Goal: Find specific page/section: Find specific page/section

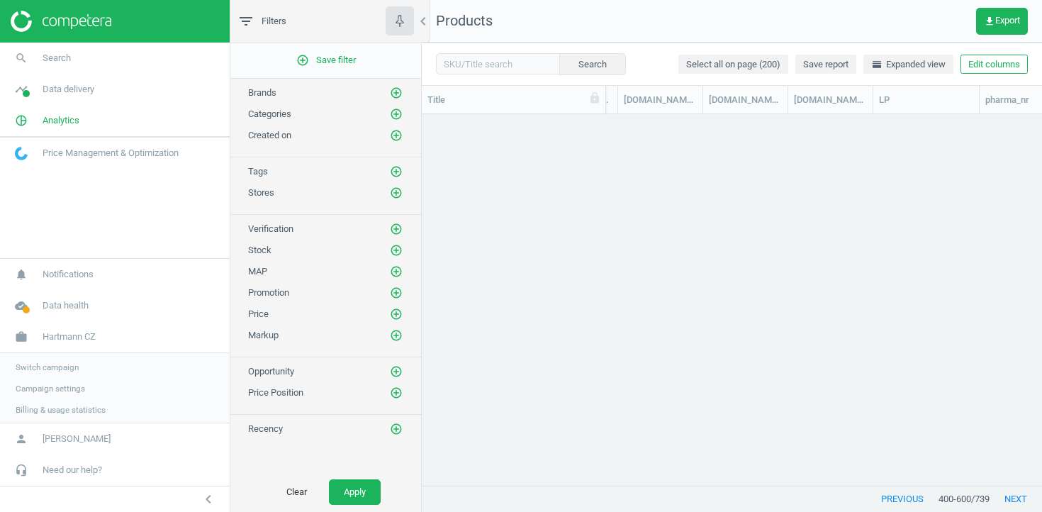
scroll to position [0, 3645]
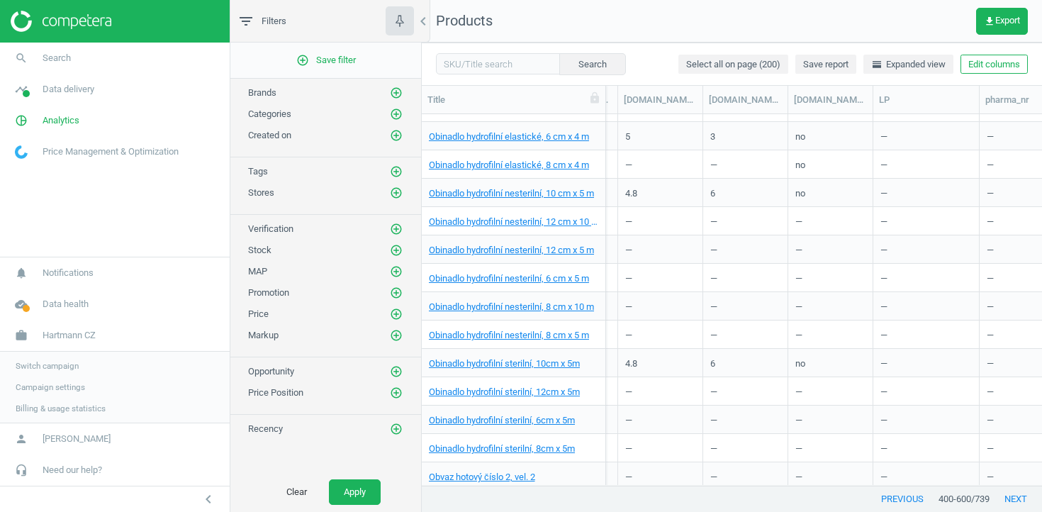
click at [52, 364] on span "Switch campaign" at bounding box center [47, 365] width 63 height 11
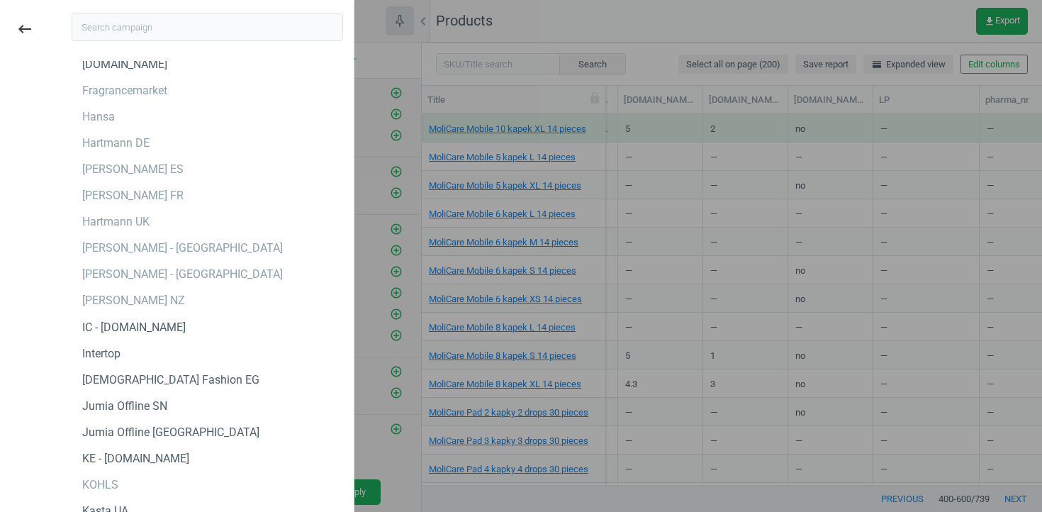
scroll to position [2278, 0]
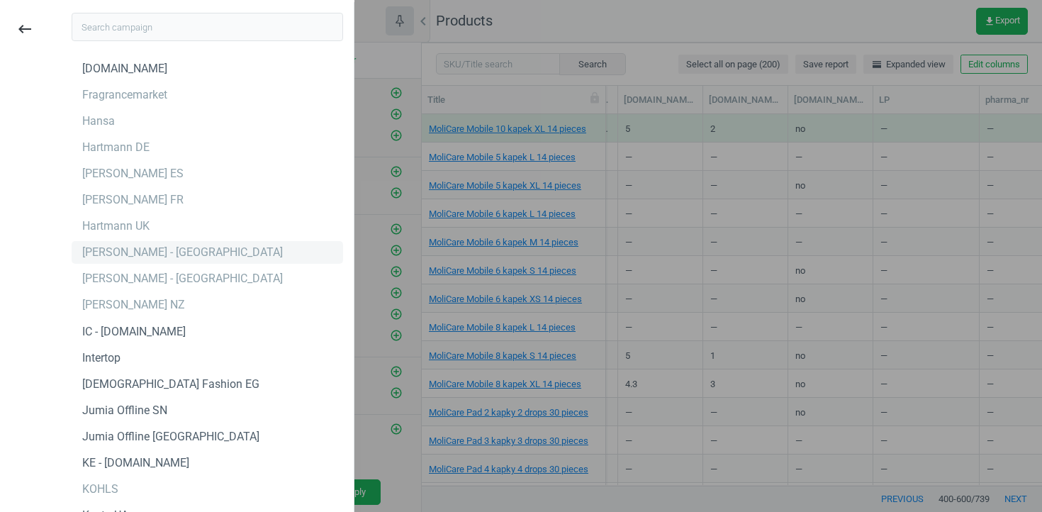
click at [179, 261] on div "[PERSON_NAME] - [GEOGRAPHIC_DATA]" at bounding box center [207, 252] width 271 height 23
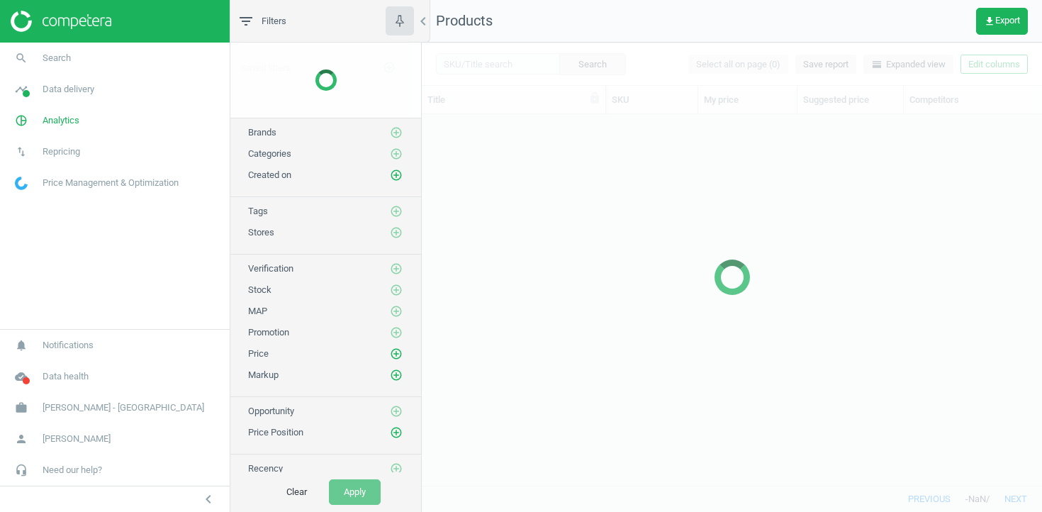
scroll to position [371, 620]
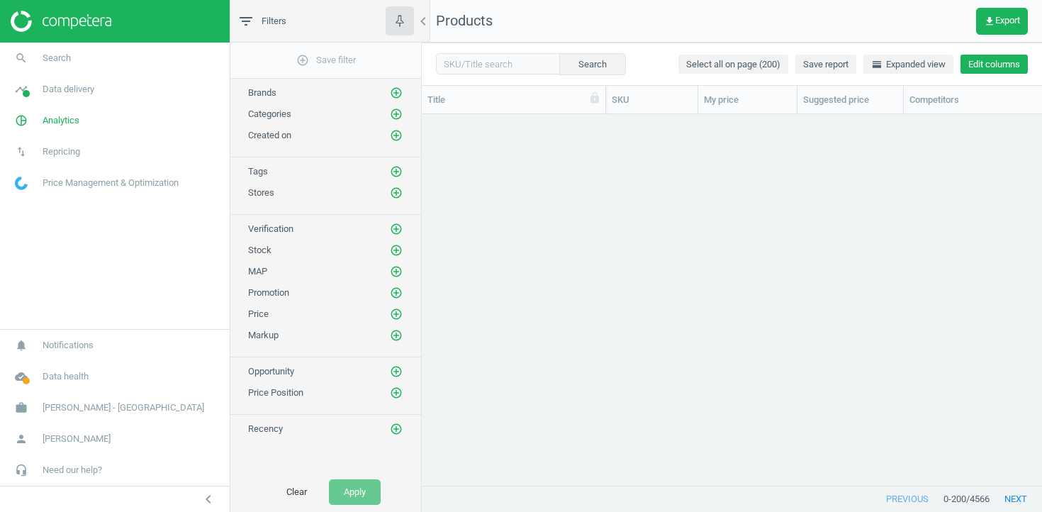
click at [1001, 61] on button "Edit columns" at bounding box center [993, 65] width 67 height 20
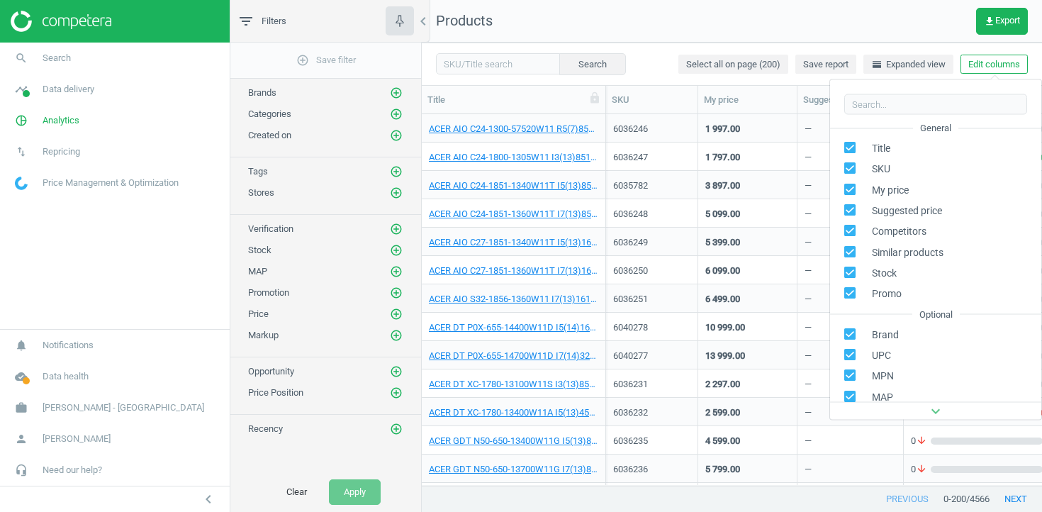
scroll to position [192, 0]
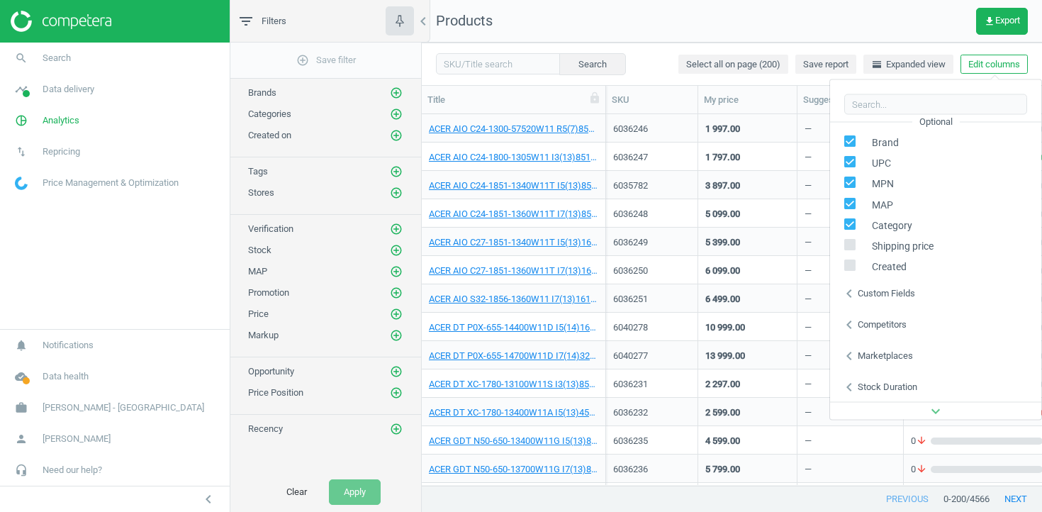
click at [850, 291] on icon "chevron_left" at bounding box center [848, 292] width 17 height 17
click at [860, 327] on div "Competitors" at bounding box center [882, 323] width 49 height 13
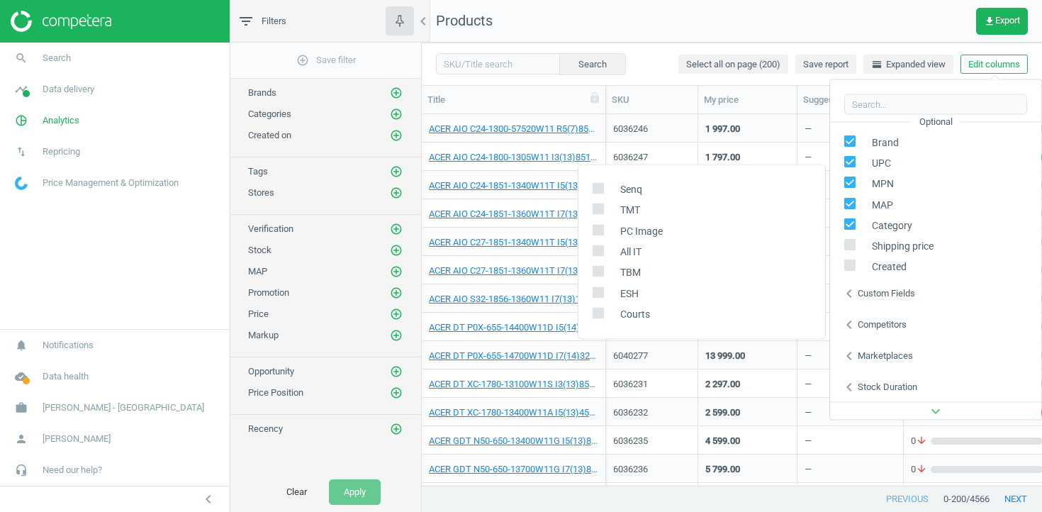
click at [861, 327] on div "Competitors" at bounding box center [882, 323] width 49 height 13
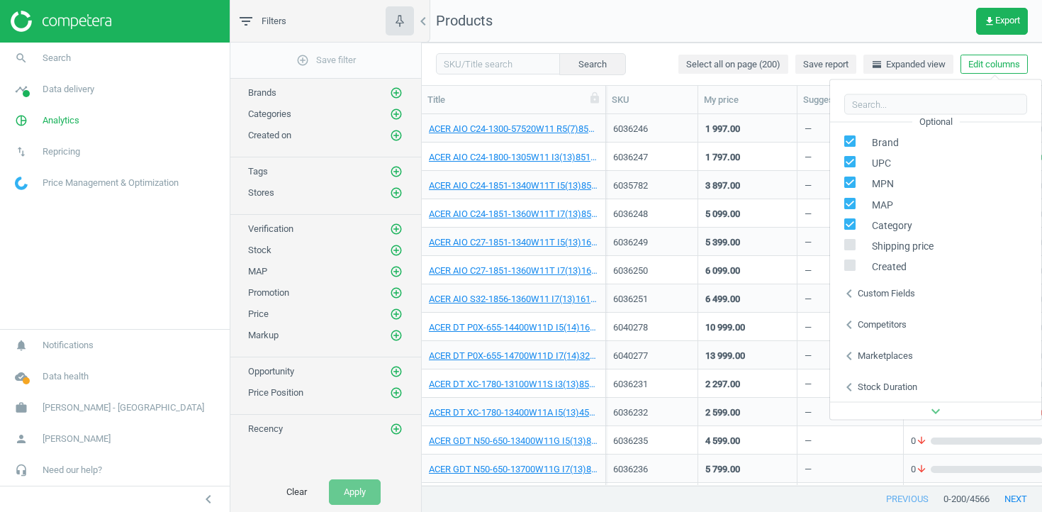
click at [928, 409] on icon "expand_more" at bounding box center [935, 411] width 17 height 17
click at [936, 409] on icon "expand_more" at bounding box center [935, 411] width 17 height 17
click at [840, 297] on icon "chevron_left" at bounding box center [848, 292] width 17 height 17
click at [600, 288] on span at bounding box center [597, 284] width 11 height 11
click at [600, 286] on input "checkbox" at bounding box center [597, 281] width 9 height 9
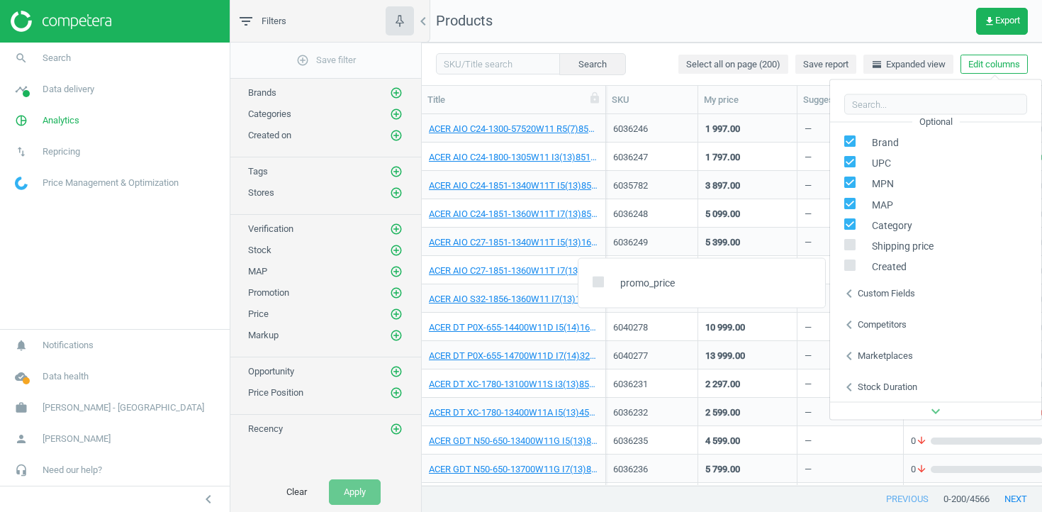
checkbox input "true"
click at [699, 359] on div "13 999.00" at bounding box center [747, 355] width 99 height 28
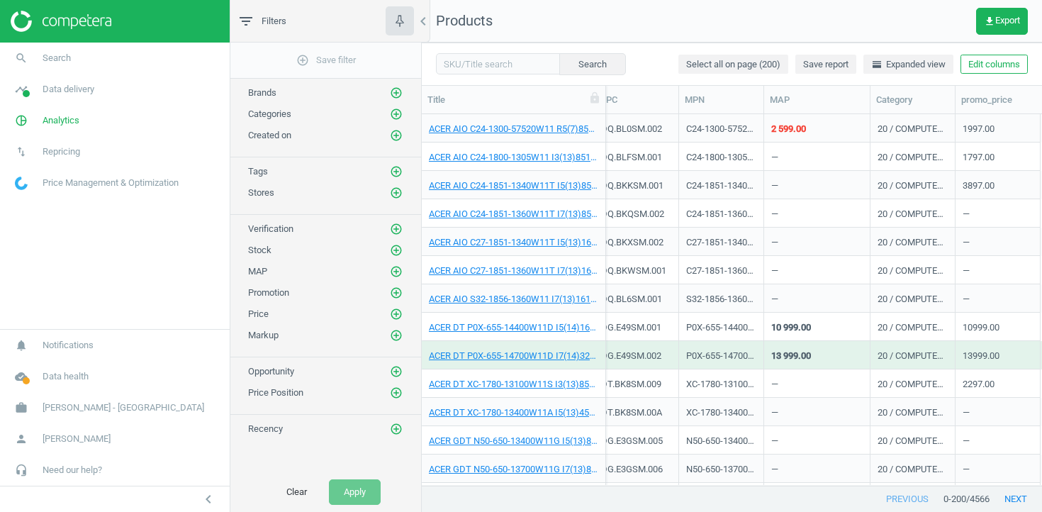
scroll to position [0, 909]
click at [1001, 25] on span "get_app Export" at bounding box center [1002, 21] width 36 height 11
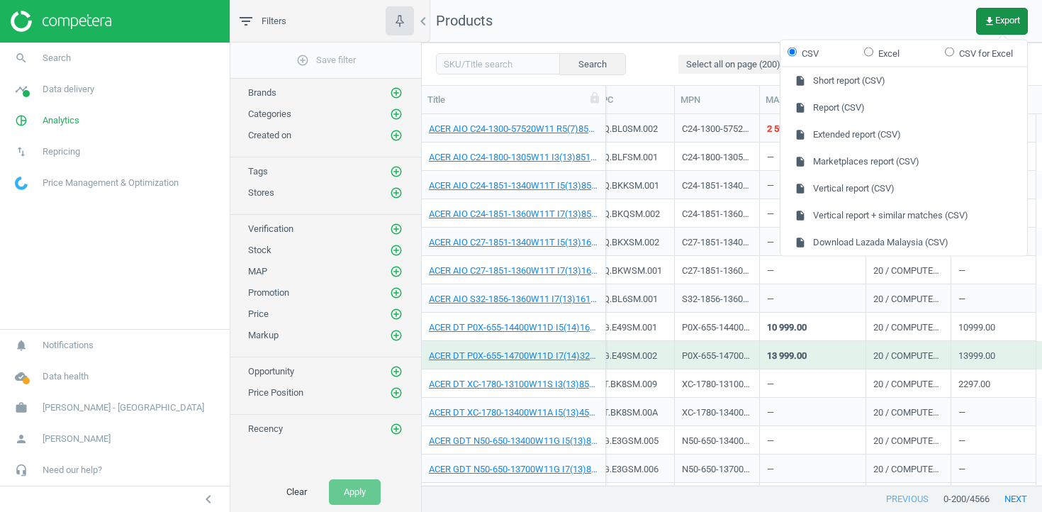
click at [1000, 20] on span "get_app Export" at bounding box center [1002, 21] width 36 height 11
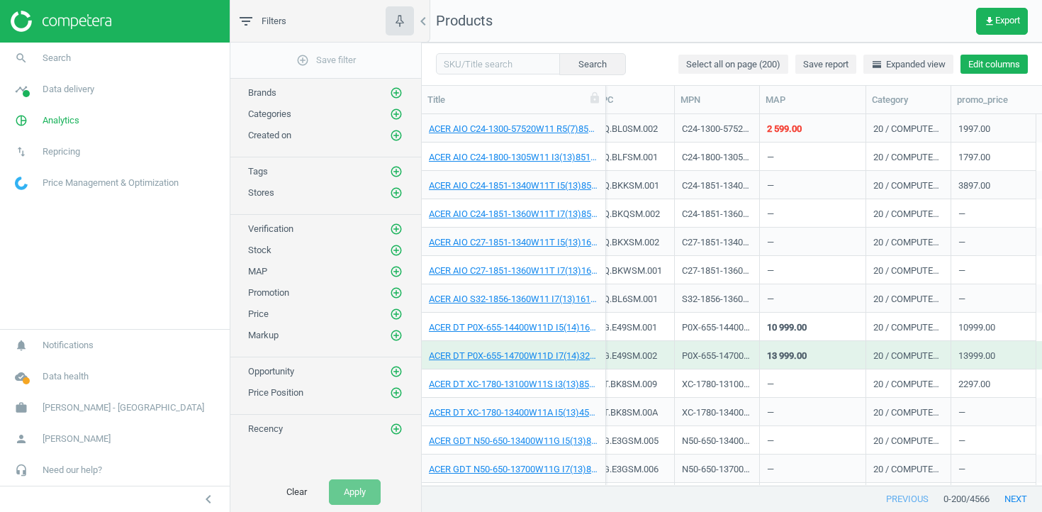
click at [1010, 65] on button "Edit columns" at bounding box center [993, 65] width 67 height 20
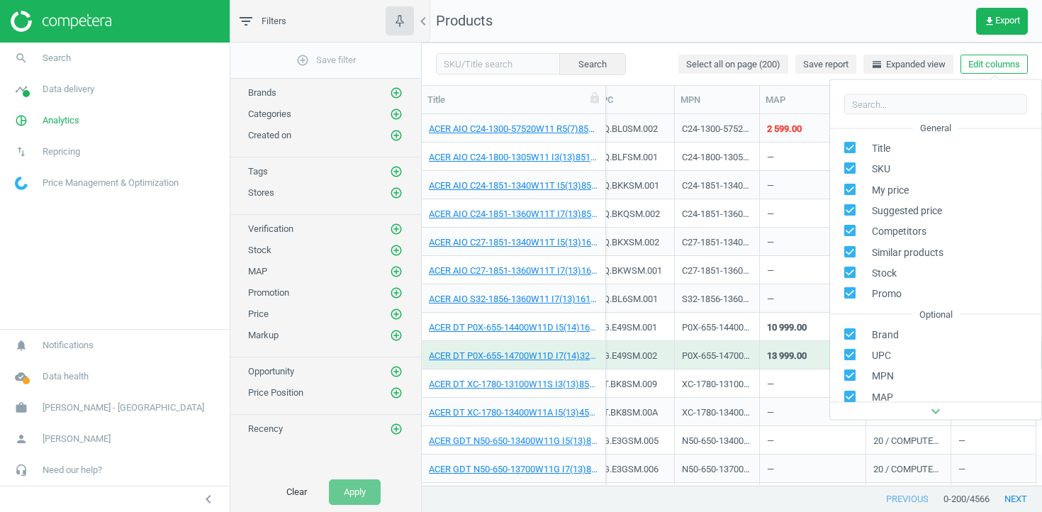
scroll to position [192, 0]
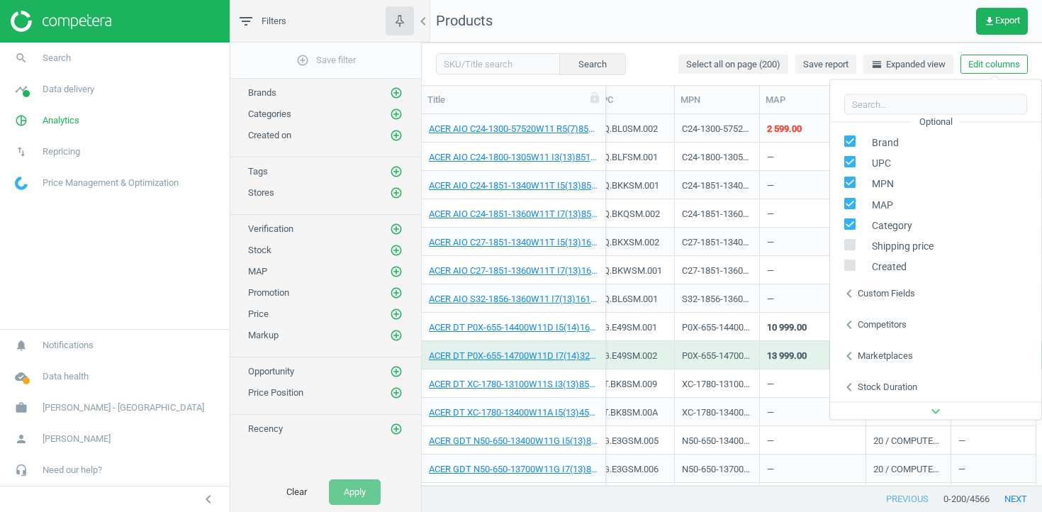
click at [850, 288] on icon "chevron_left" at bounding box center [848, 292] width 17 height 17
click at [872, 296] on div "Custom fields" at bounding box center [886, 292] width 57 height 13
drag, startPoint x: 680, startPoint y: 284, endPoint x: 619, endPoint y: 284, distance: 60.9
click at [619, 284] on div "promo_price" at bounding box center [701, 282] width 247 height 21
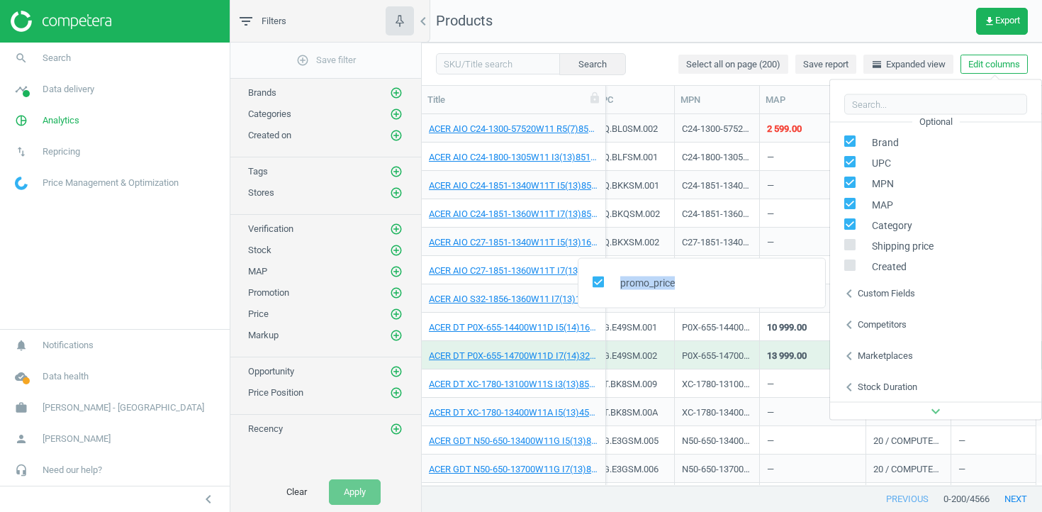
copy span "promo_price"
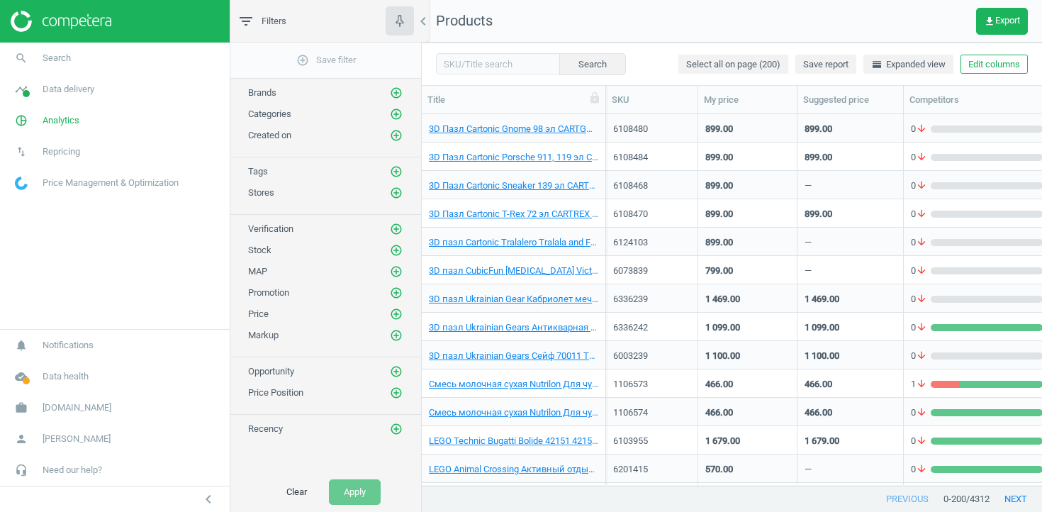
scroll to position [1, 1]
click at [150, 62] on link "search Search" at bounding box center [115, 58] width 230 height 31
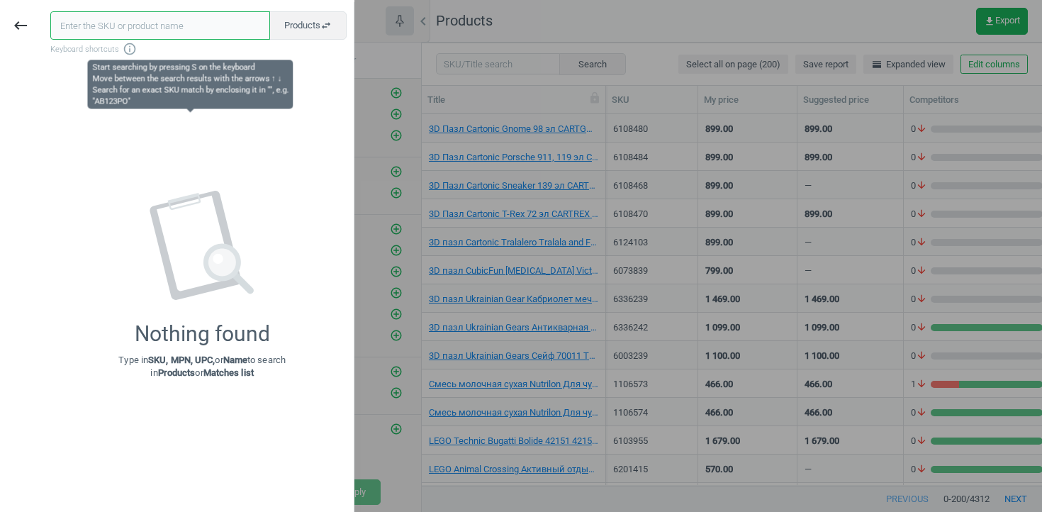
paste input "1030107"
type input "1030107"
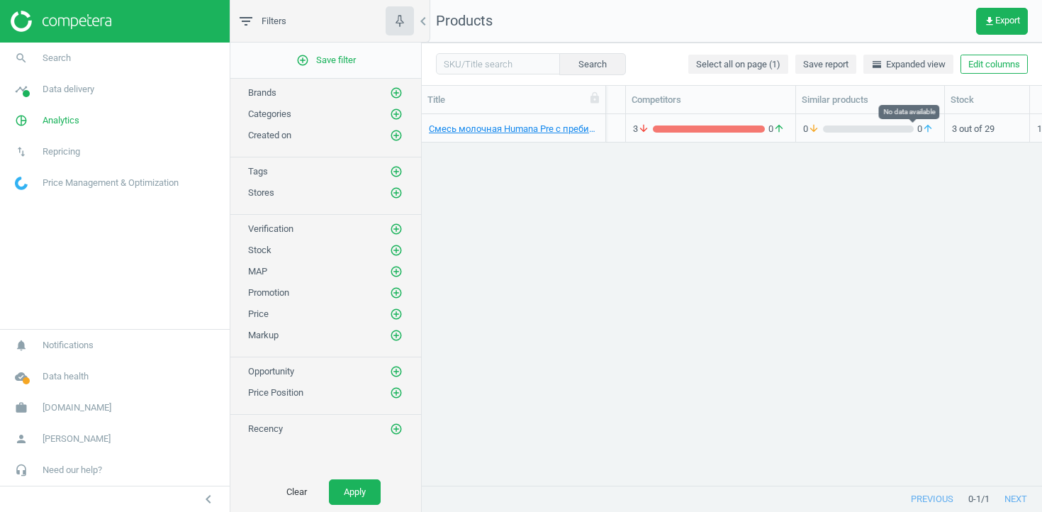
scroll to position [0, 301]
click at [750, 121] on div "3 arrow_downward 0 arrow_upward" at bounding box center [686, 128] width 155 height 25
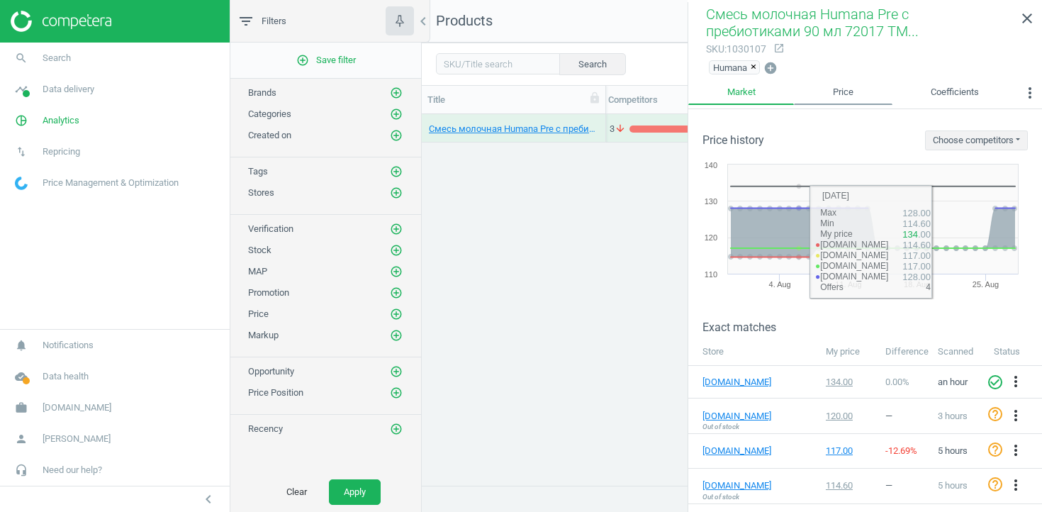
click at [845, 89] on link "Price" at bounding box center [843, 93] width 98 height 24
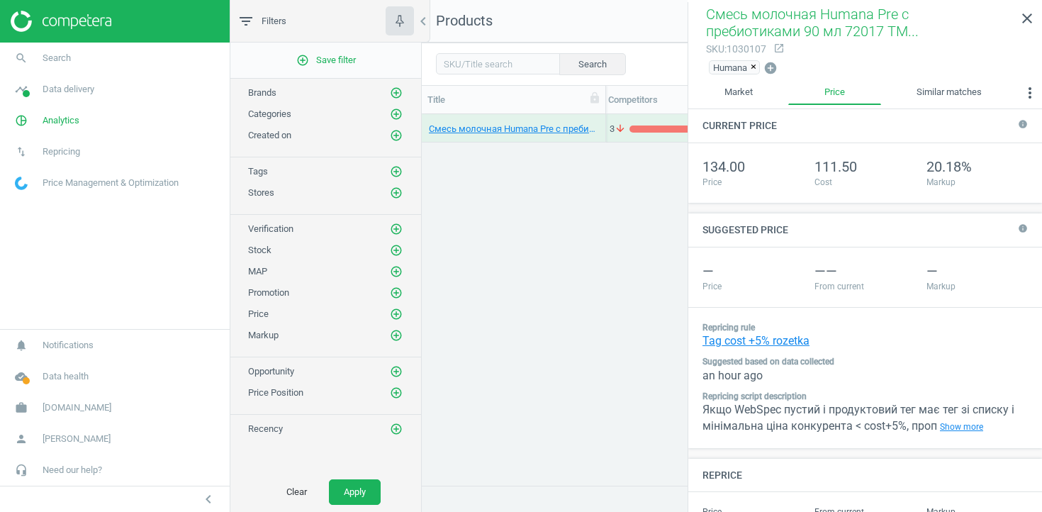
scroll to position [94, 0]
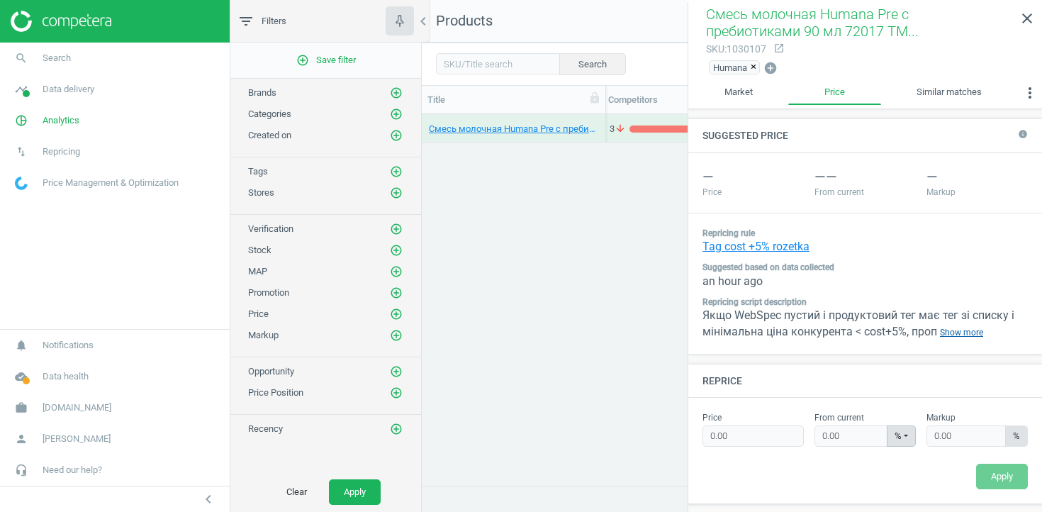
click at [959, 335] on link "Show more" at bounding box center [961, 333] width 49 height 16
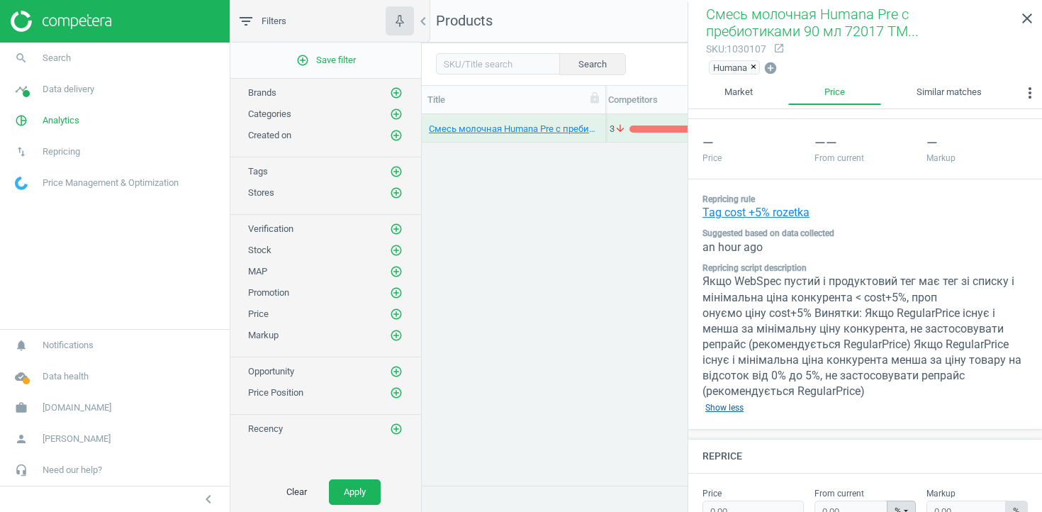
scroll to position [140, 0]
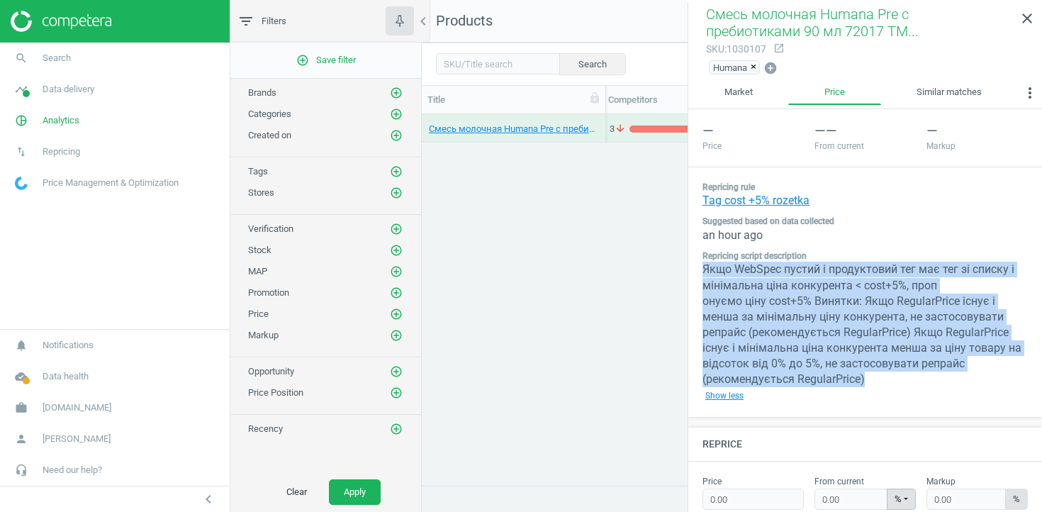
drag, startPoint x: 891, startPoint y: 380, endPoint x: 699, endPoint y: 271, distance: 219.9
click at [699, 271] on div "Repricing rule Tag cost +5% rozetka Suggested based on data collected an hour a…" at bounding box center [865, 292] width 354 height 250
copy div "Якщо WebSpec пустий і продуктовий тег має тег зі списку і мінімальна ціна конку…"
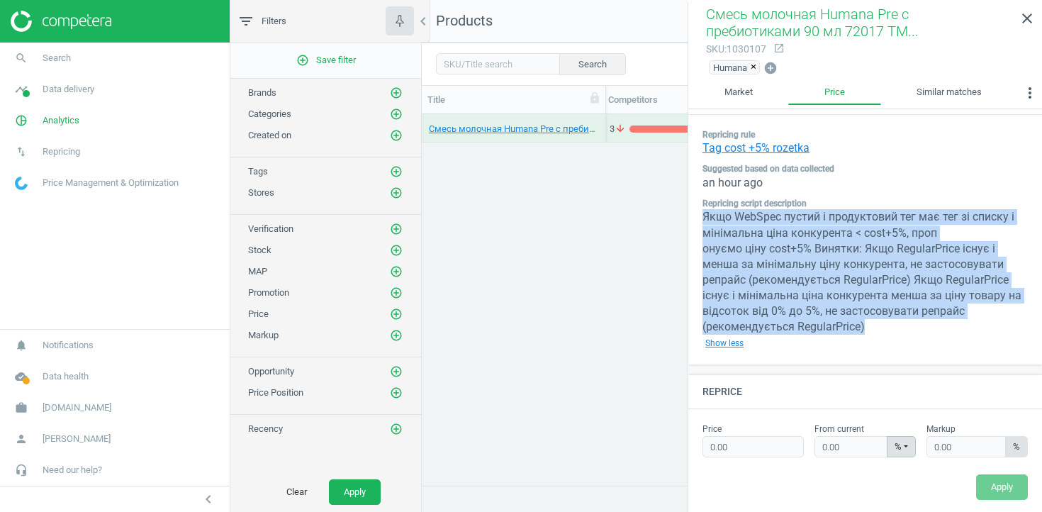
scroll to position [204, 0]
